Goal: Check status

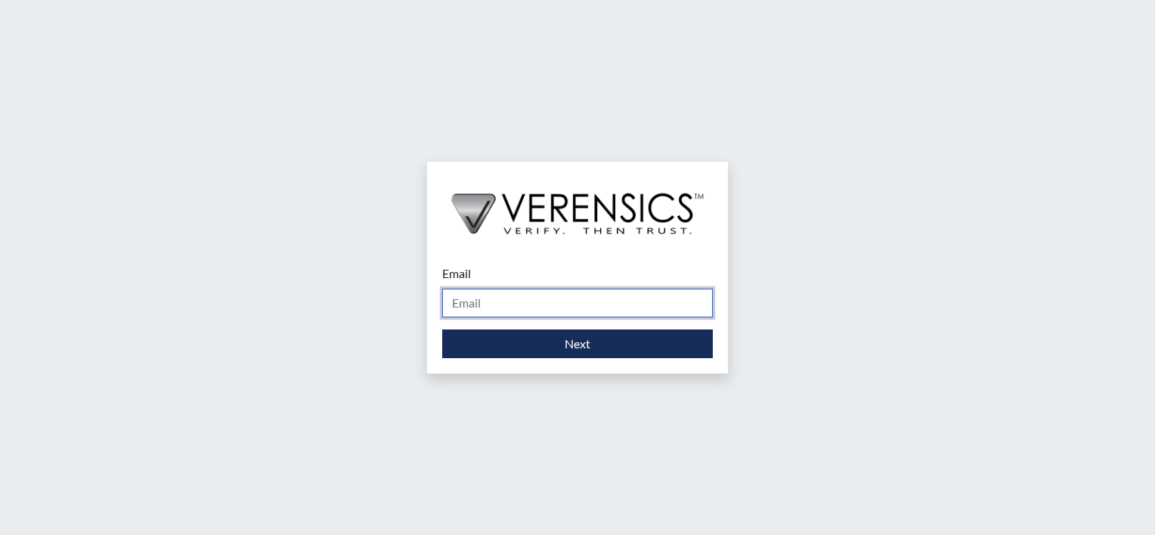
click at [488, 302] on input "Email" at bounding box center [577, 303] width 271 height 29
type input "[PERSON_NAME][EMAIL_ADDRESS][DOMAIN_NAME]"
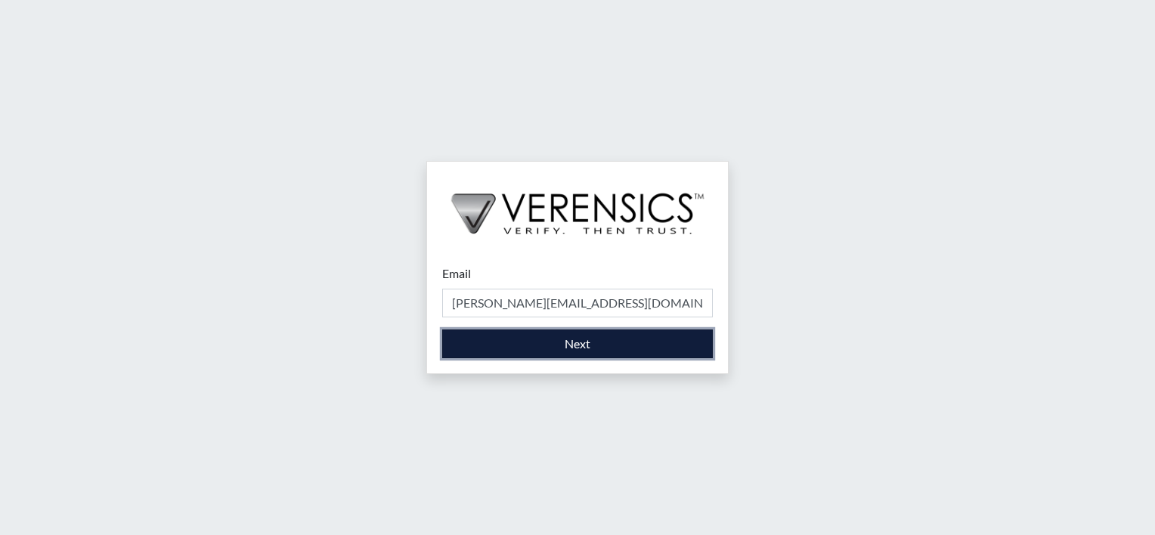
click at [535, 345] on button "Next" at bounding box center [577, 344] width 271 height 29
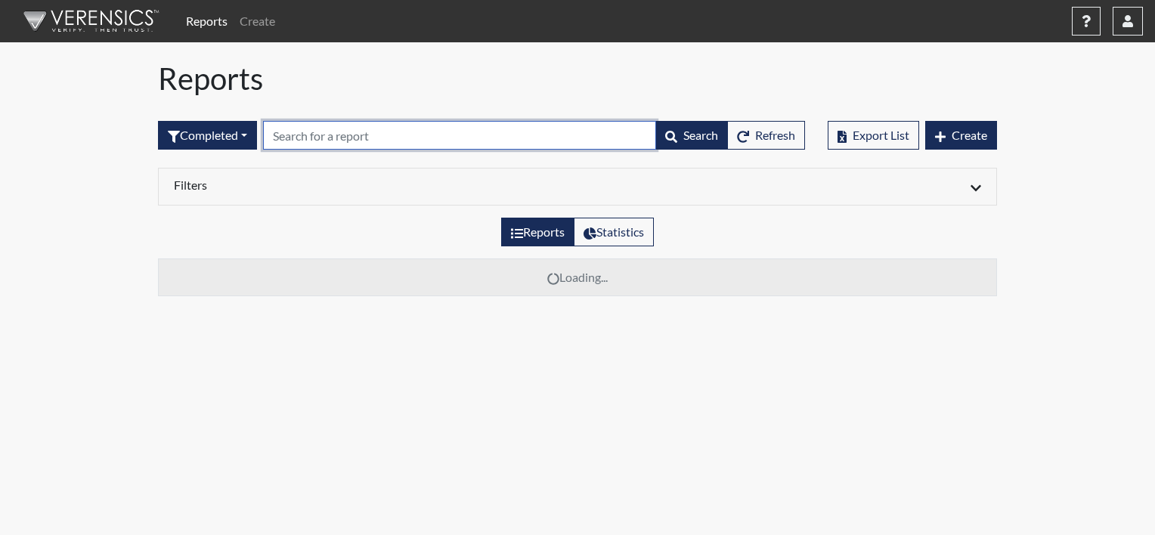
click at [392, 139] on input "text" at bounding box center [459, 135] width 393 height 29
drag, startPoint x: 351, startPoint y: 138, endPoint x: 197, endPoint y: 139, distance: 154.3
click at [197, 139] on form "Completed All Created Sent by email In Progress Declined Completed rachel Searc…" at bounding box center [481, 135] width 647 height 29
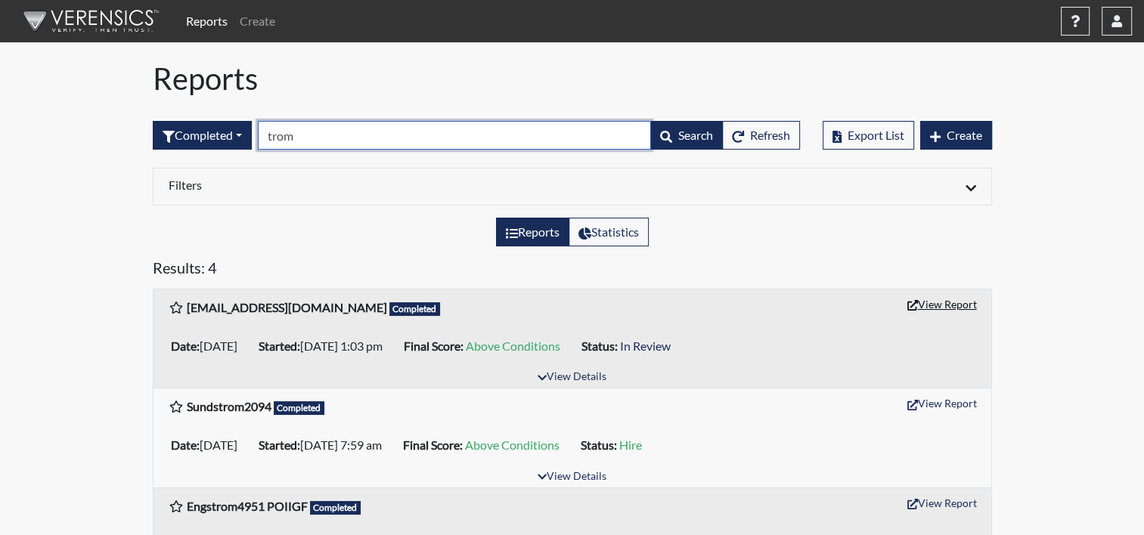
type input "trom"
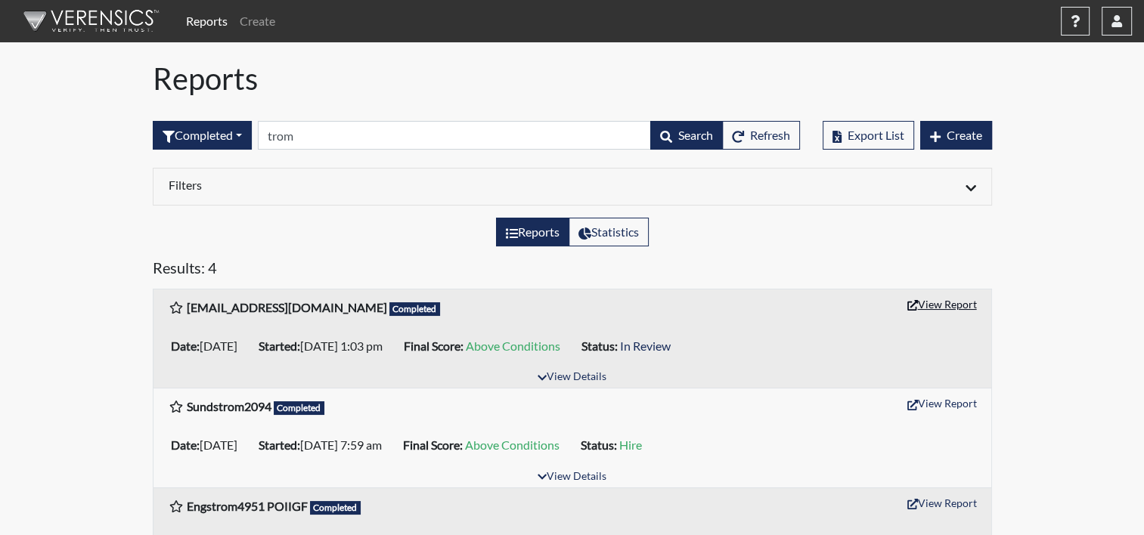
click at [960, 300] on button "View Report" at bounding box center [942, 304] width 83 height 23
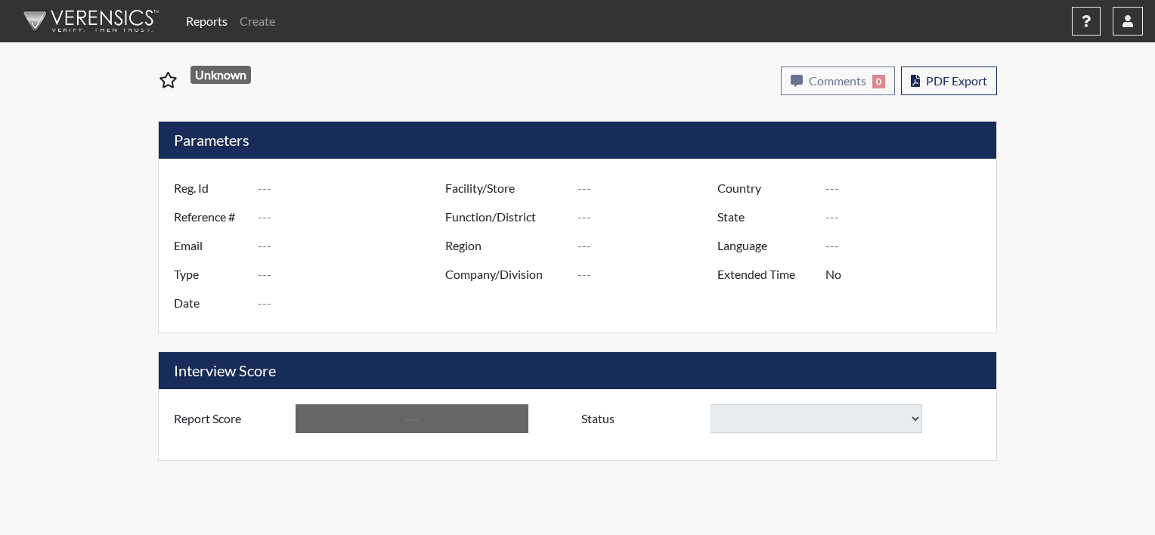
type input "[EMAIL_ADDRESS][DOMAIN_NAME]"
type input "50790"
type input "[EMAIL_ADDRESS][DOMAIN_NAME]"
type input "Corrections Pre-Employment"
type input "[DATE]"
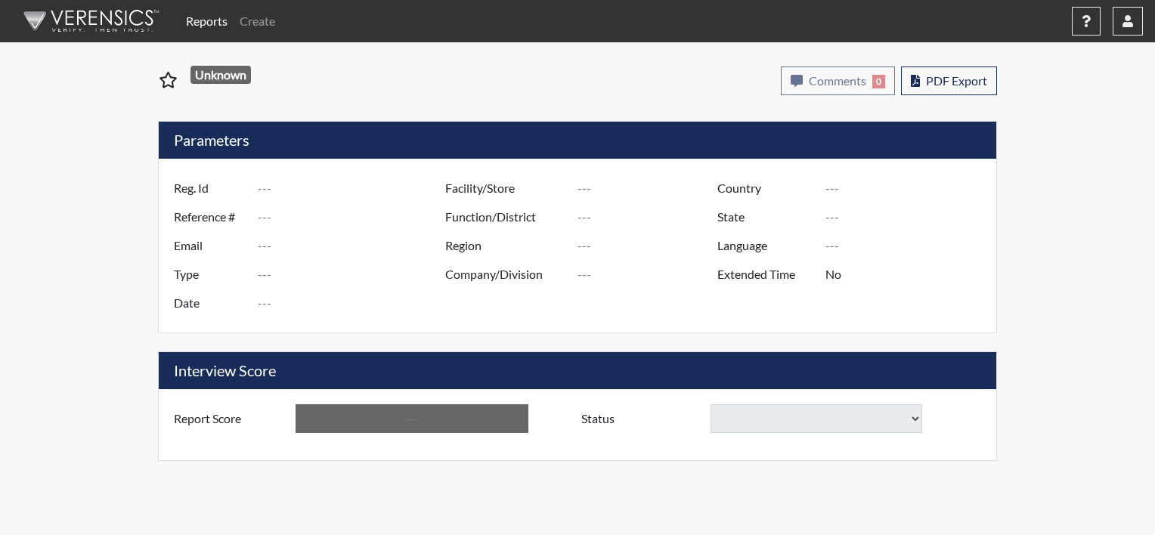
type input "ND [GEOGRAPHIC_DATA]"
type input "NDSP/519"
type input "[GEOGRAPHIC_DATA]"
type input "[US_STATE]"
type input "English"
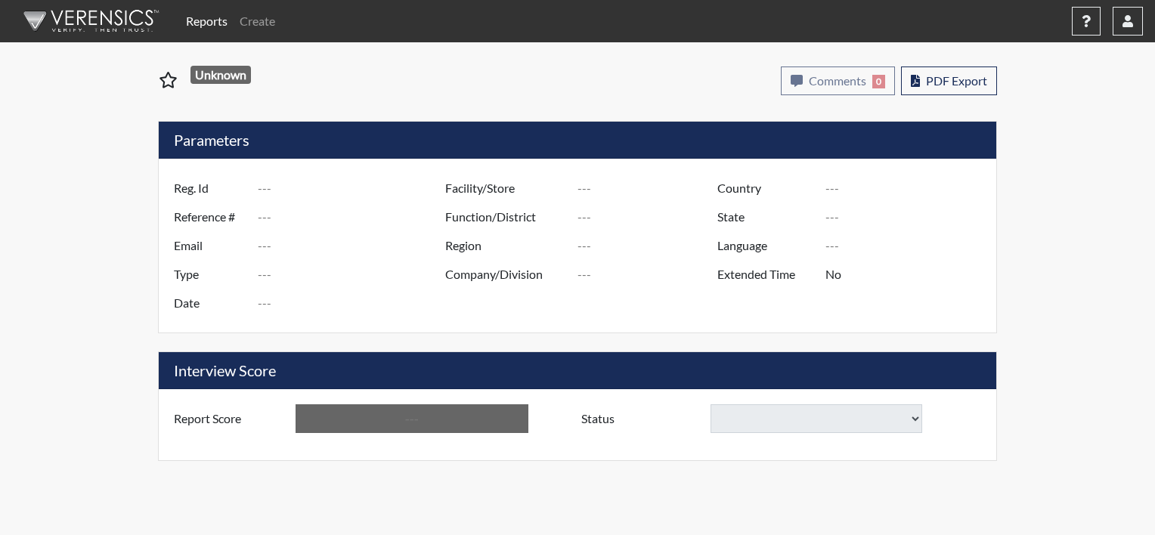
type input "Above Conditions"
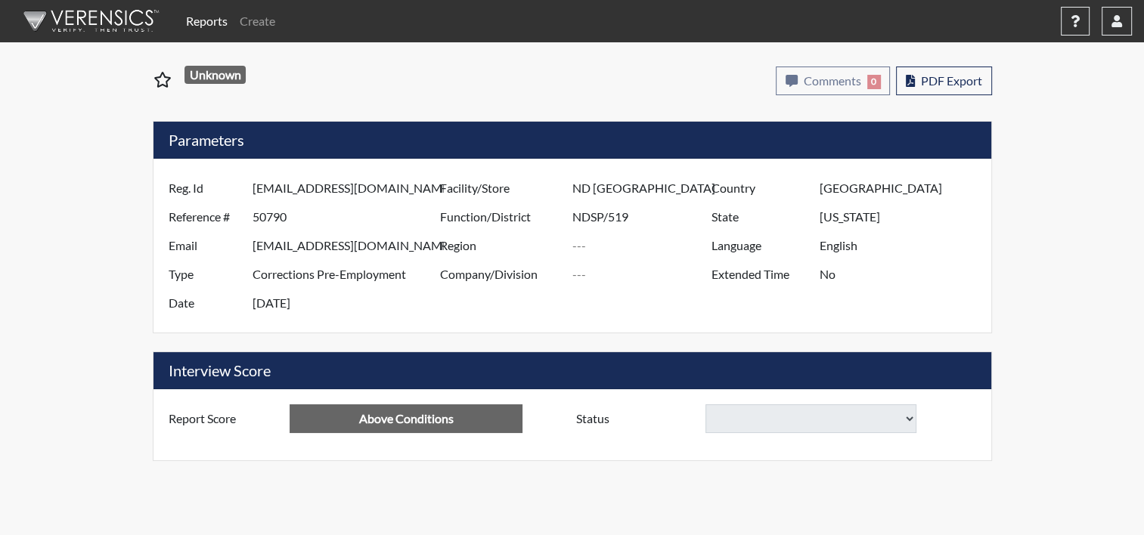
select select
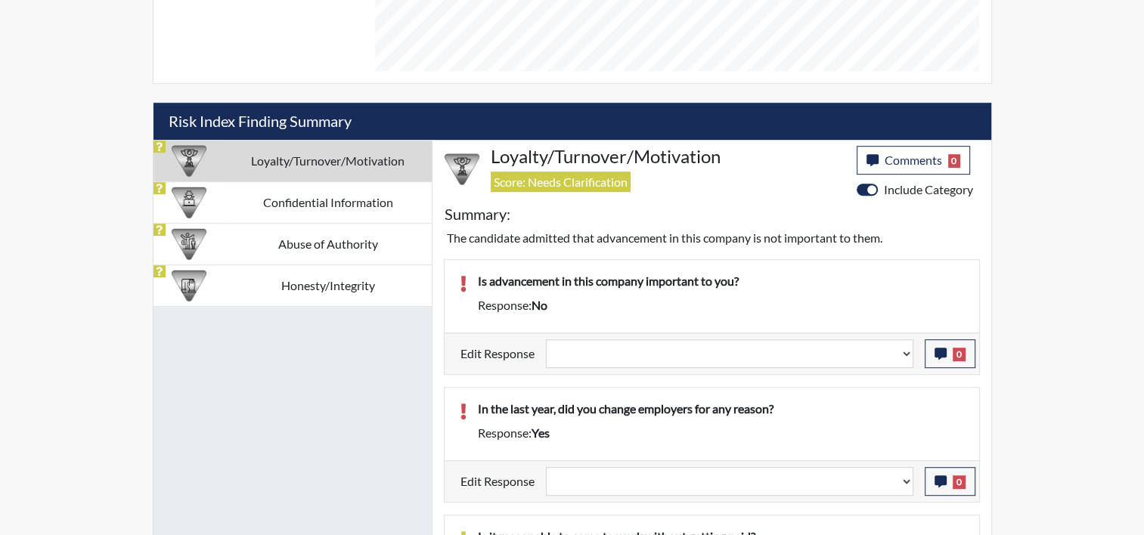
scroll to position [774, 0]
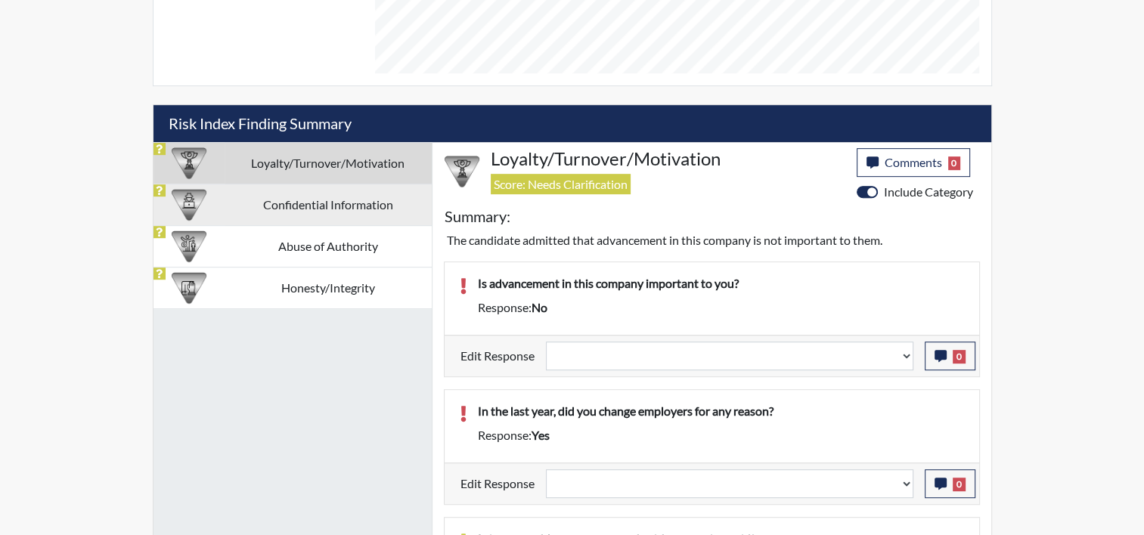
click at [347, 206] on td "Confidential Information" at bounding box center [328, 205] width 207 height 42
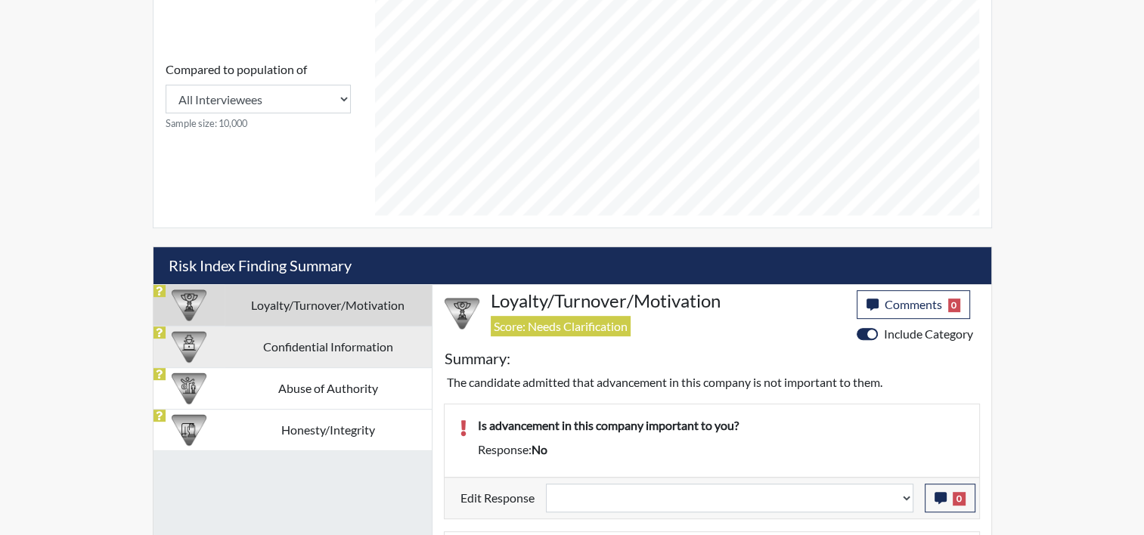
select select
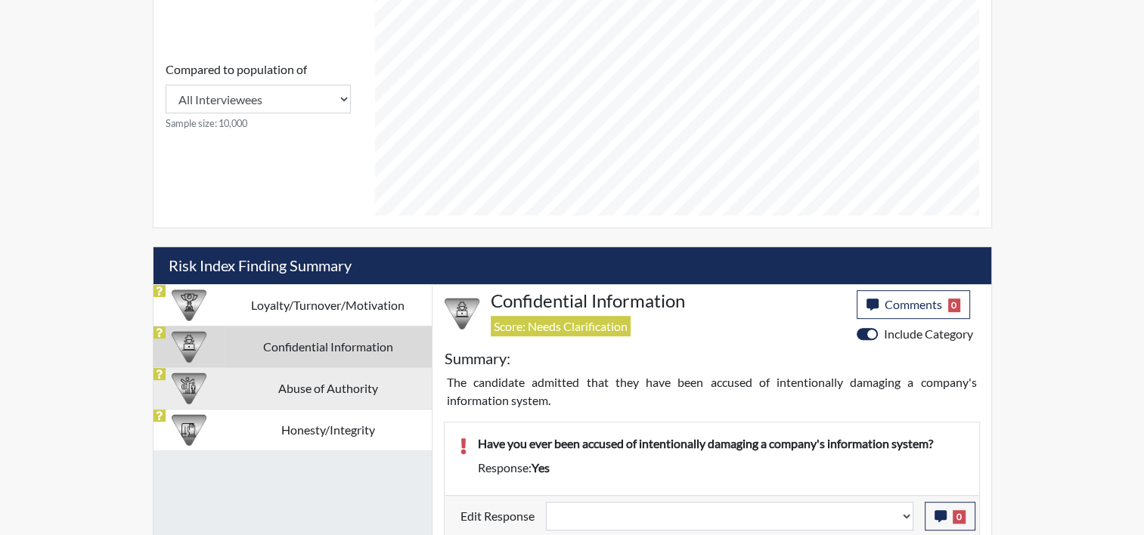
click at [303, 378] on td "Abuse of Authority" at bounding box center [328, 388] width 207 height 42
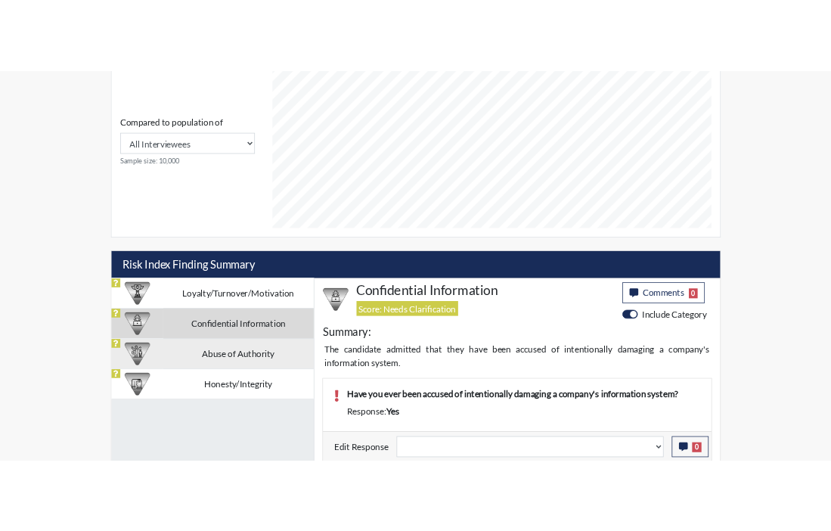
scroll to position [774, 0]
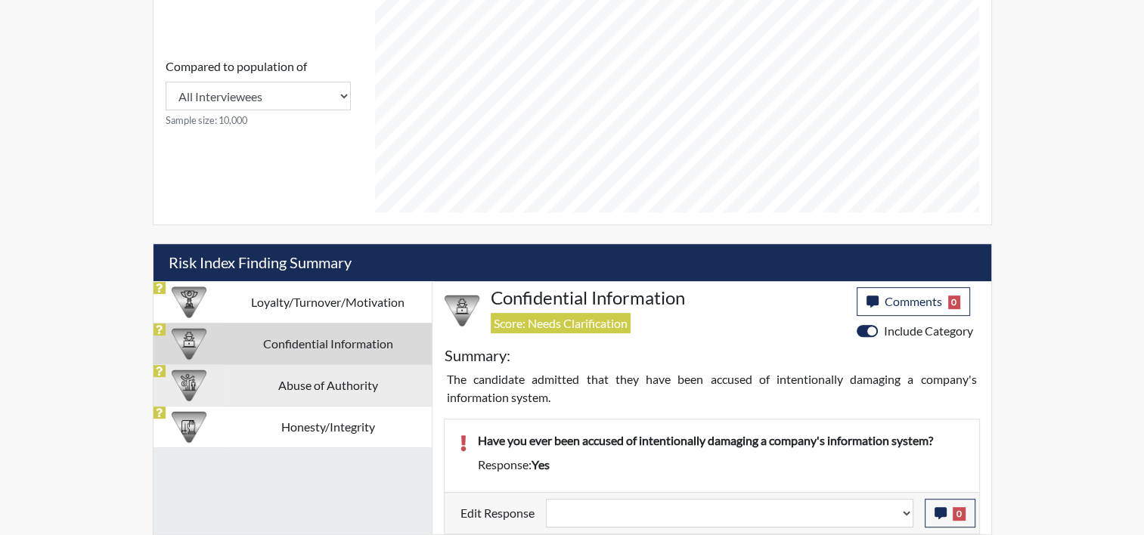
select select
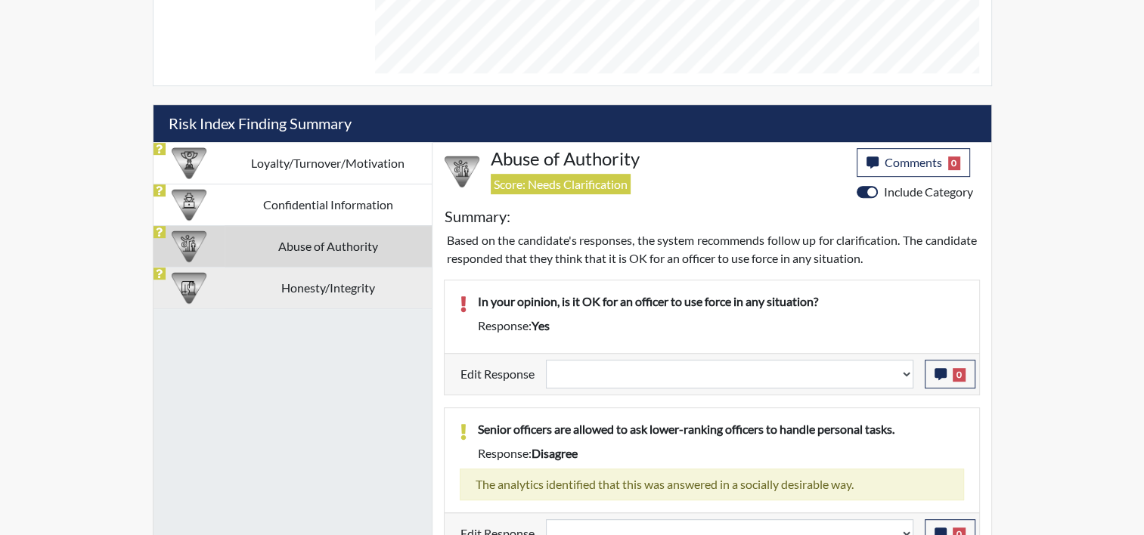
click at [277, 300] on td "Honesty/Integrity" at bounding box center [328, 288] width 207 height 42
select select
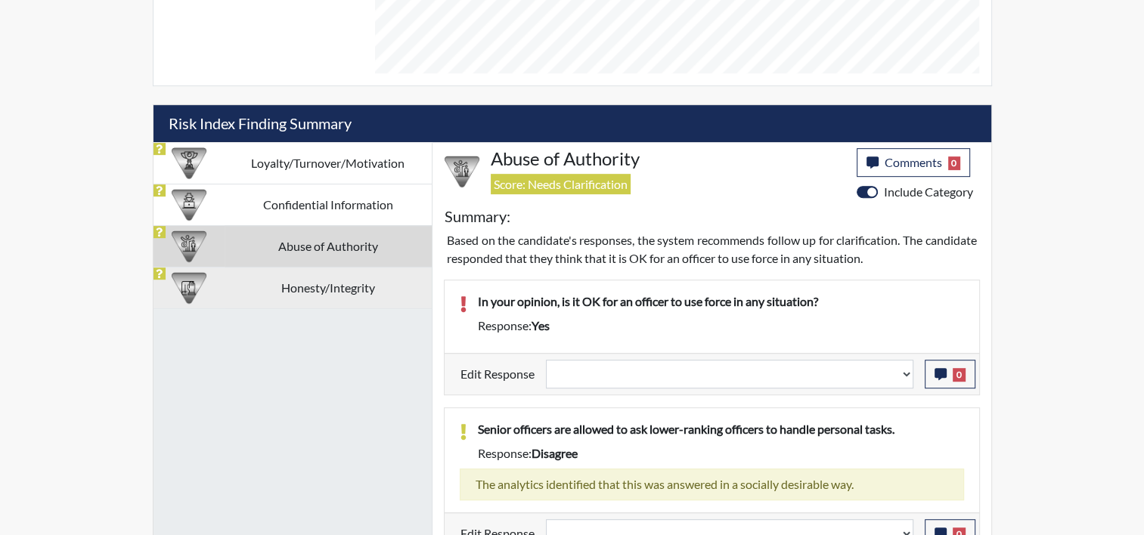
select select
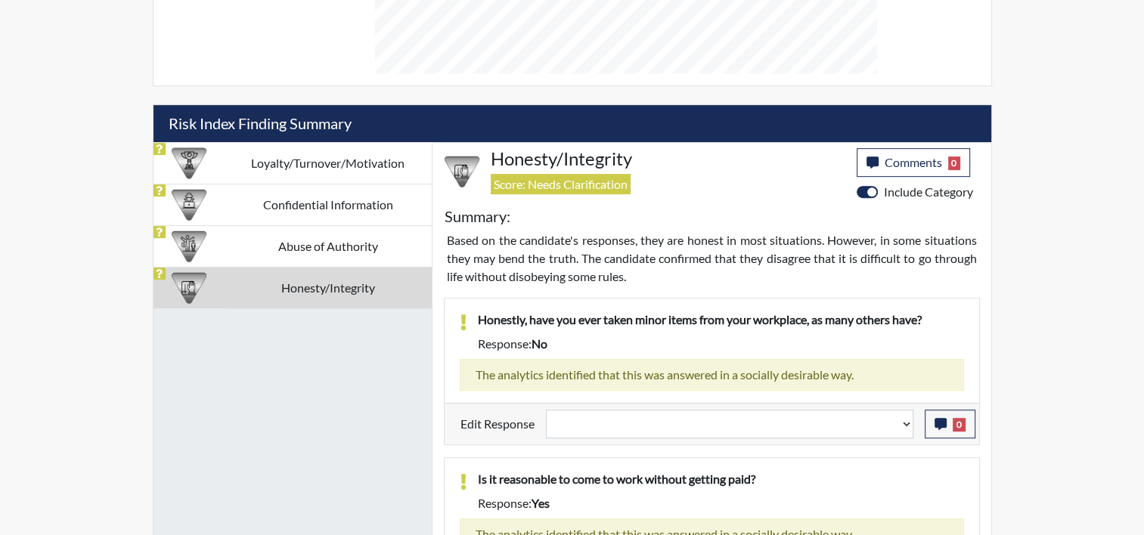
scroll to position [251, 628]
